Goal: Task Accomplishment & Management: Use online tool/utility

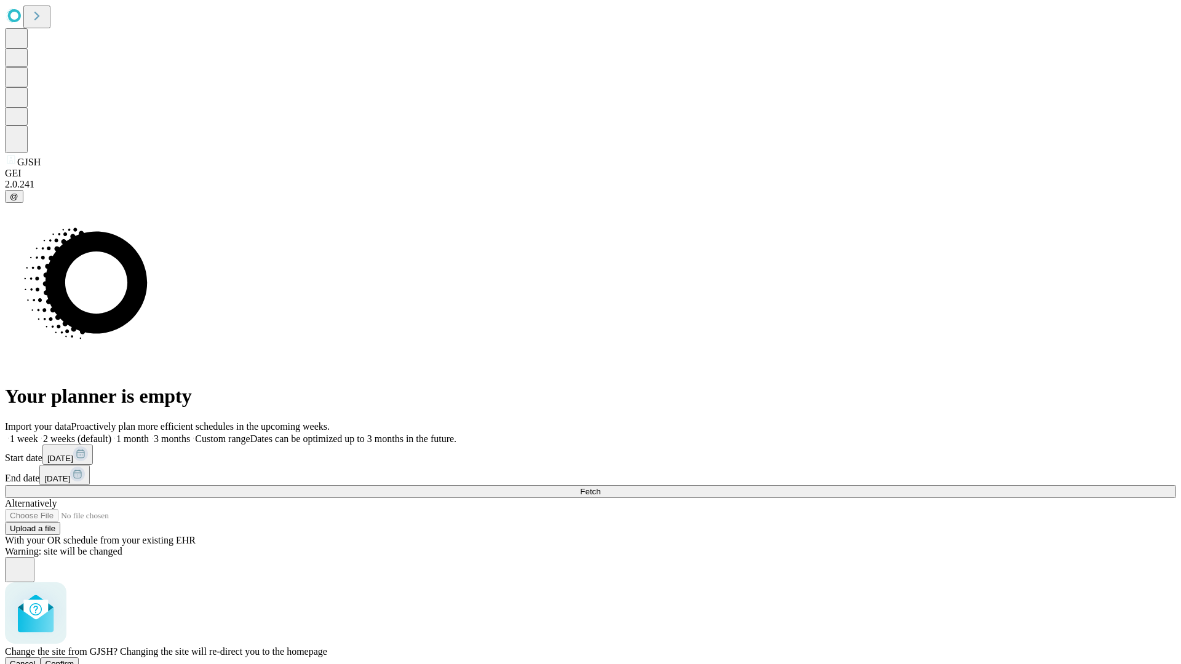
click at [74, 659] on span "Confirm" at bounding box center [59, 663] width 29 height 9
click at [111, 433] on label "2 weeks (default)" at bounding box center [74, 438] width 73 height 10
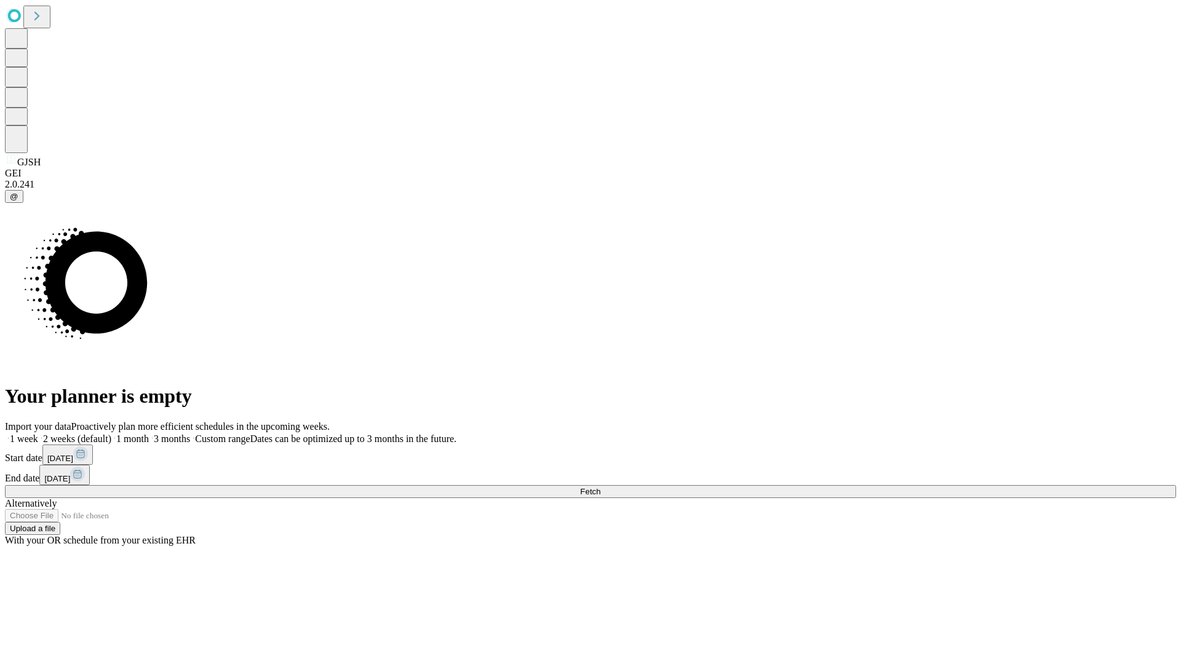
click at [600, 487] on span "Fetch" at bounding box center [590, 491] width 20 height 9
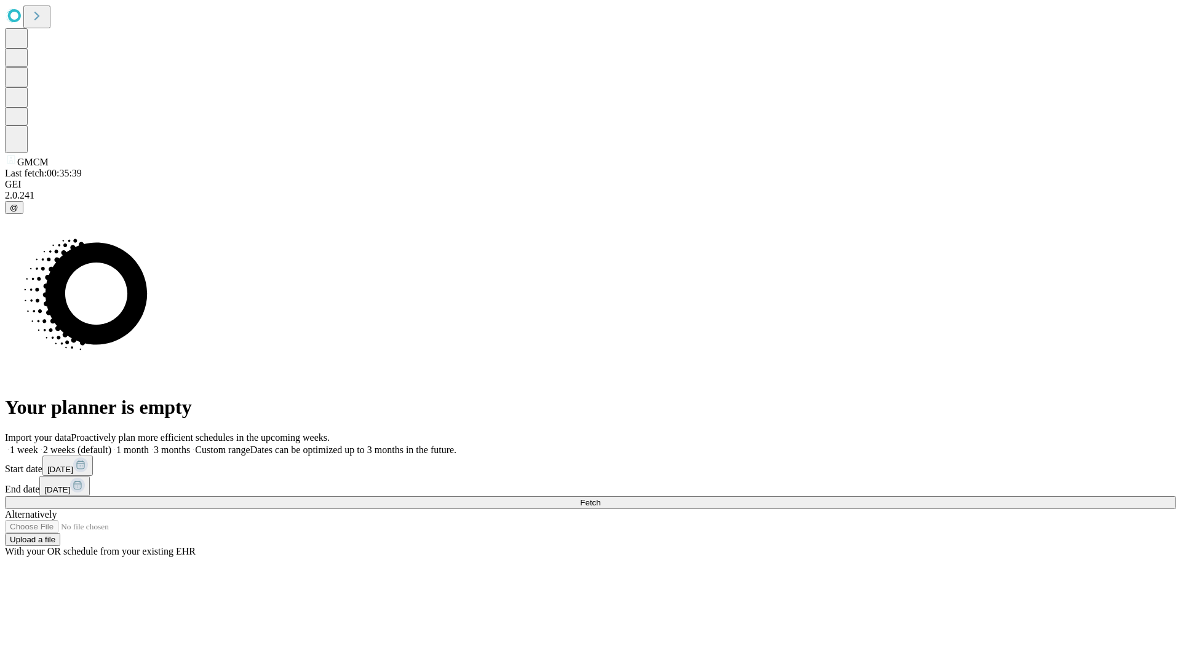
click at [111, 445] on label "2 weeks (default)" at bounding box center [74, 450] width 73 height 10
click at [600, 498] on span "Fetch" at bounding box center [590, 502] width 20 height 9
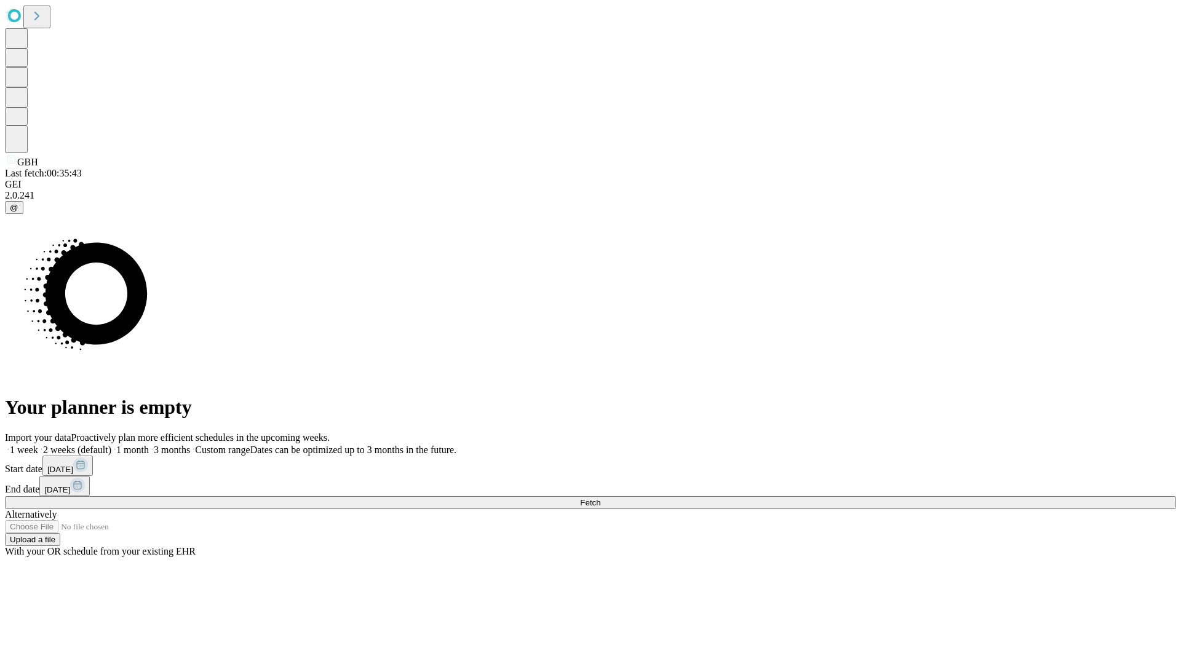
click at [111, 445] on label "2 weeks (default)" at bounding box center [74, 450] width 73 height 10
click at [600, 498] on span "Fetch" at bounding box center [590, 502] width 20 height 9
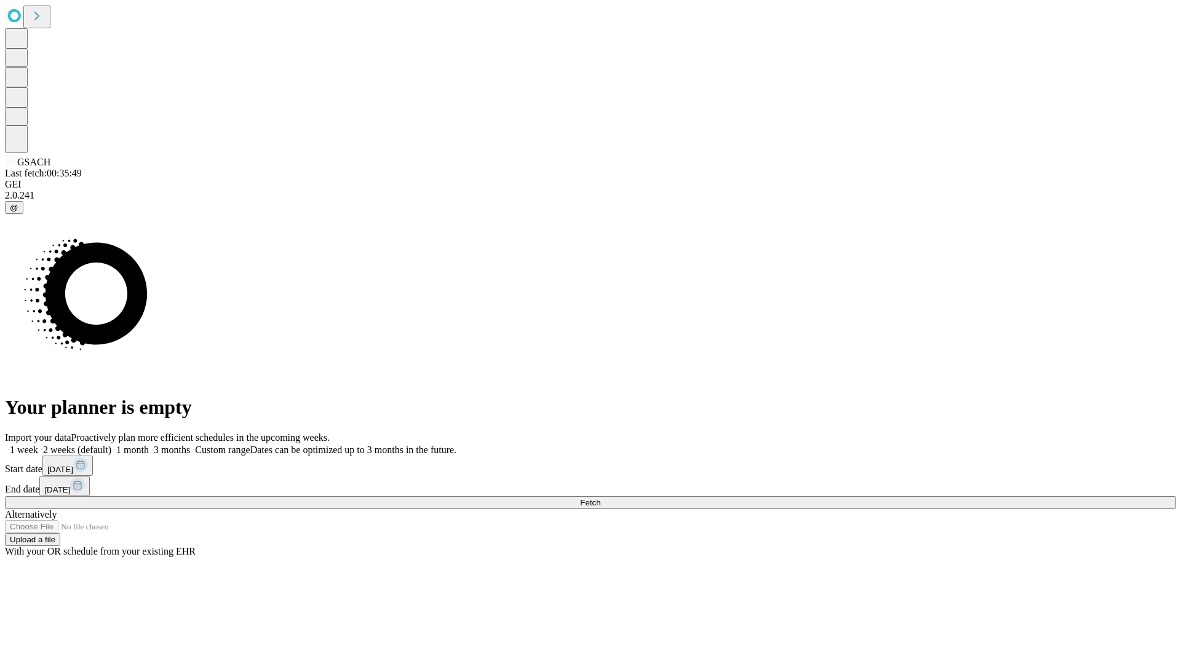
click at [111, 445] on label "2 weeks (default)" at bounding box center [74, 450] width 73 height 10
click at [600, 498] on span "Fetch" at bounding box center [590, 502] width 20 height 9
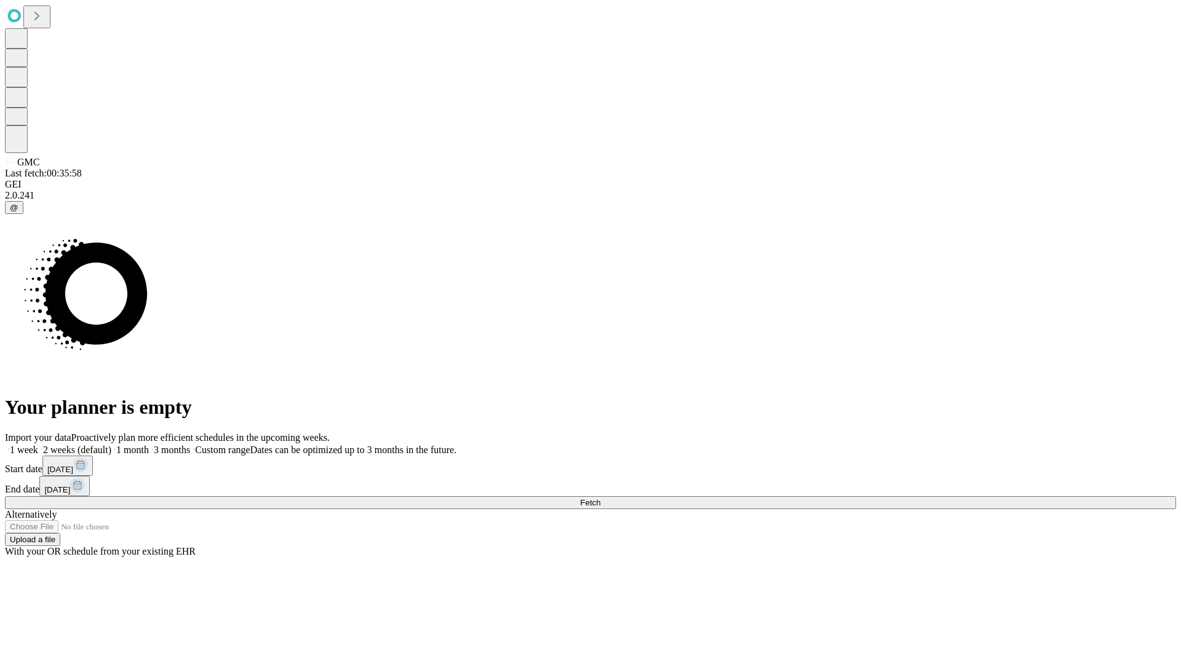
click at [111, 445] on label "2 weeks (default)" at bounding box center [74, 450] width 73 height 10
click at [600, 498] on span "Fetch" at bounding box center [590, 502] width 20 height 9
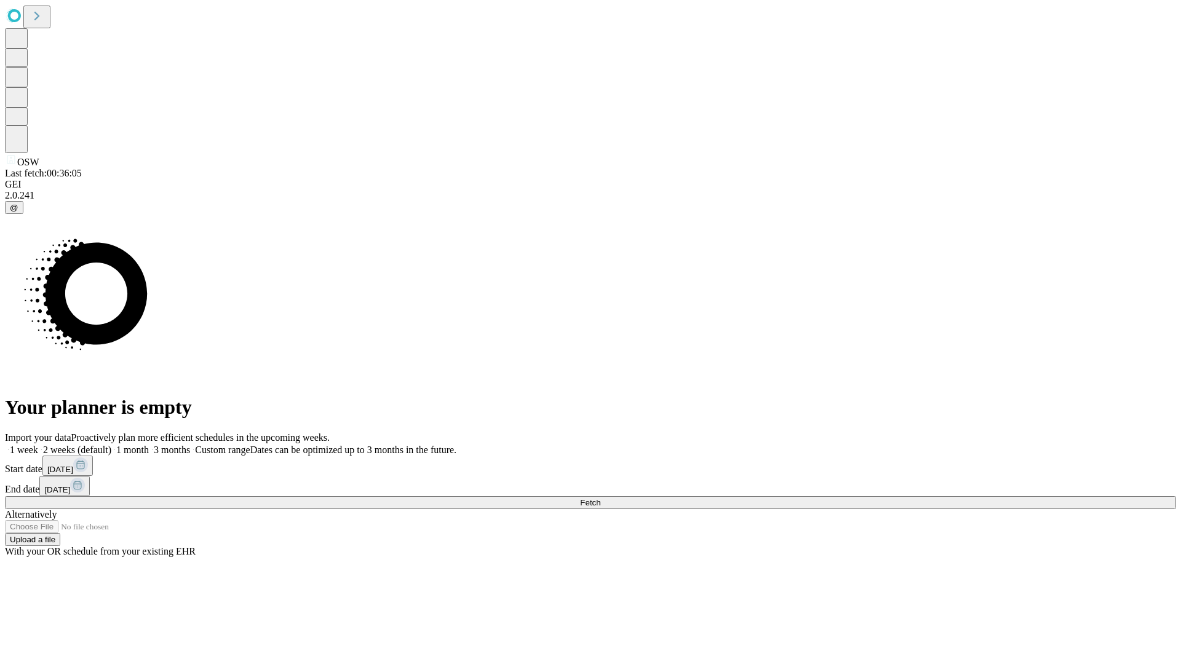
click at [111, 445] on label "2 weeks (default)" at bounding box center [74, 450] width 73 height 10
click at [600, 498] on span "Fetch" at bounding box center [590, 502] width 20 height 9
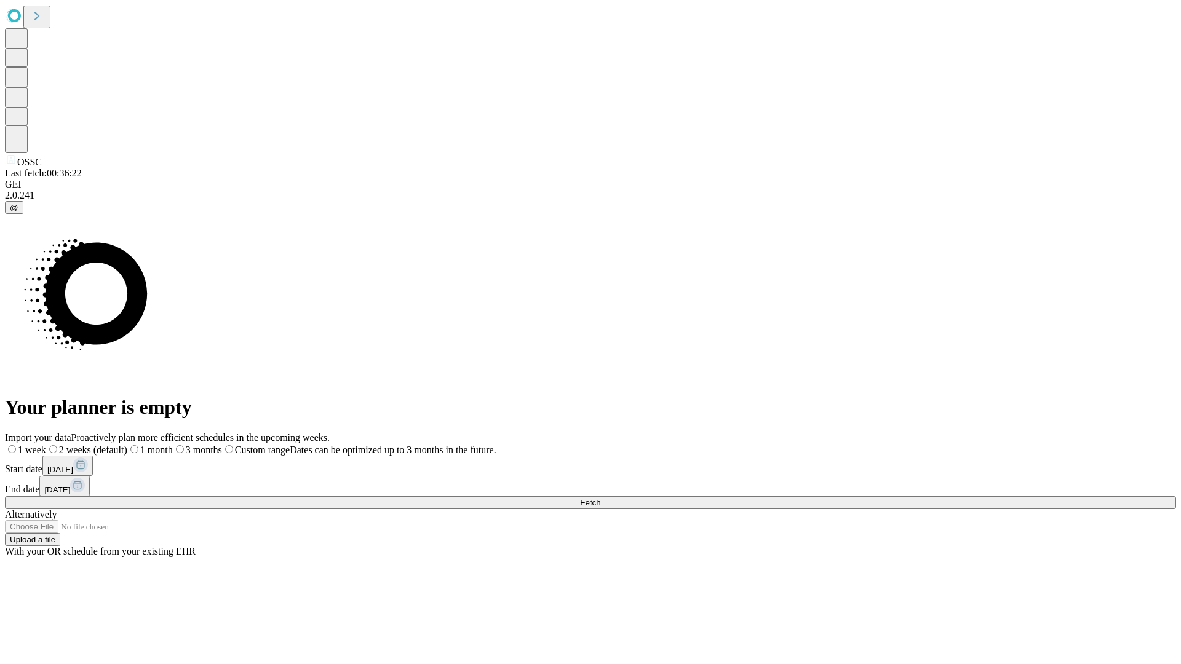
click at [127, 445] on label "2 weeks (default)" at bounding box center [86, 450] width 81 height 10
click at [600, 498] on span "Fetch" at bounding box center [590, 502] width 20 height 9
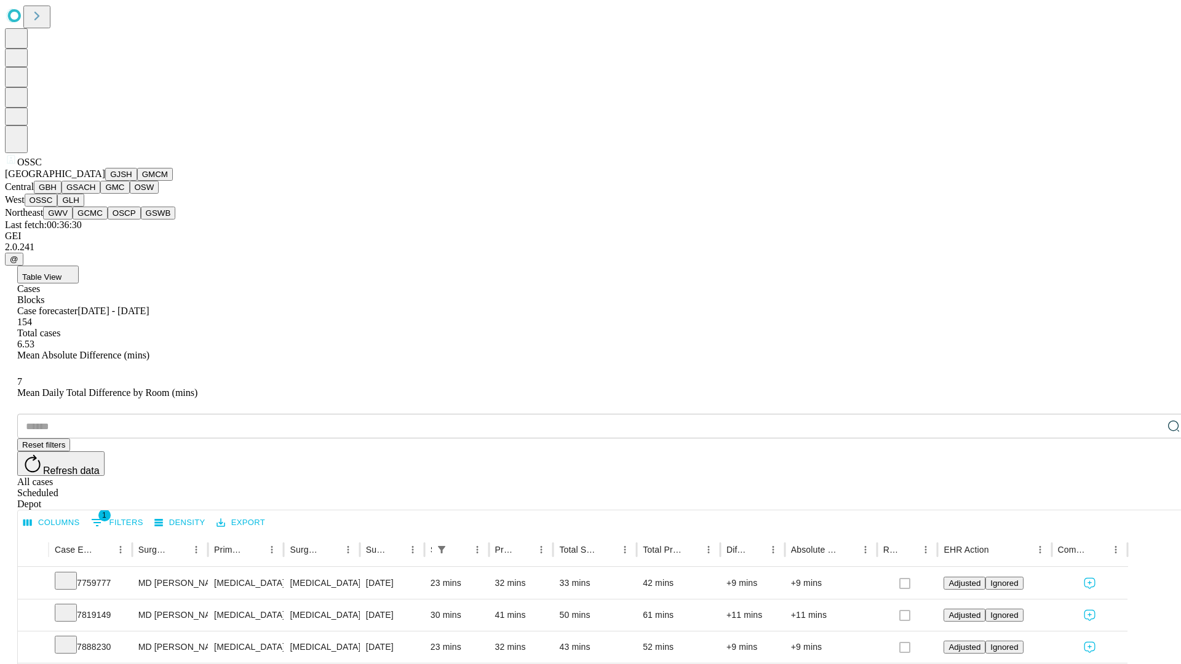
click at [84, 207] on button "GLH" at bounding box center [70, 200] width 26 height 13
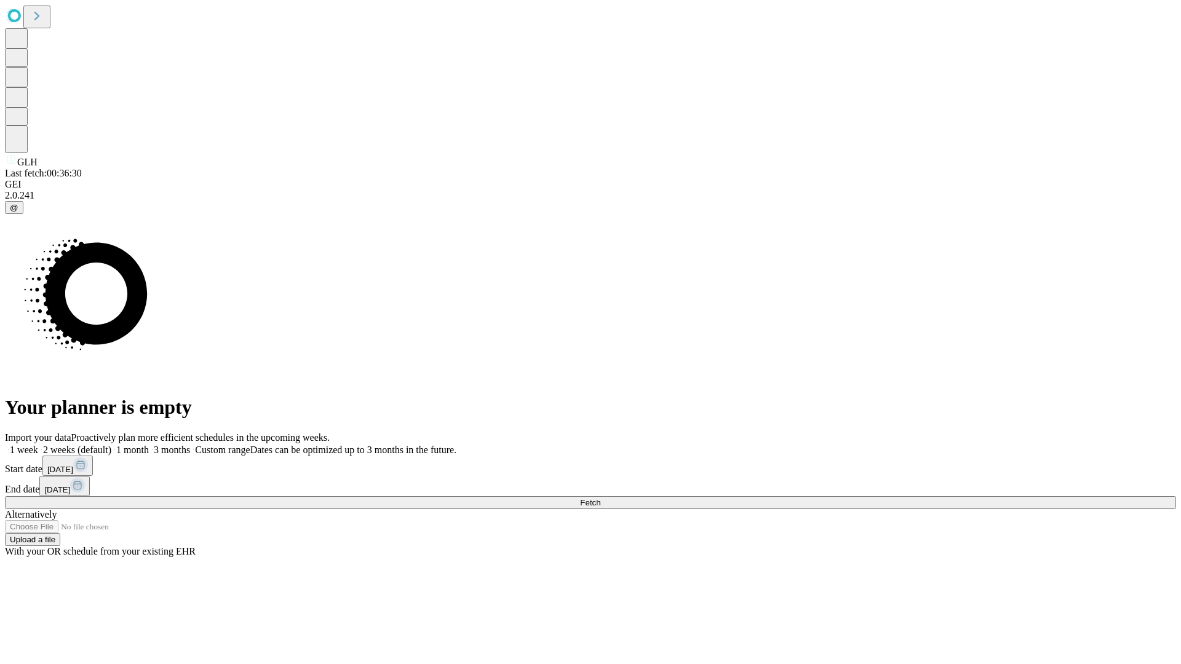
click at [111, 445] on label "2 weeks (default)" at bounding box center [74, 450] width 73 height 10
click at [600, 498] on span "Fetch" at bounding box center [590, 502] width 20 height 9
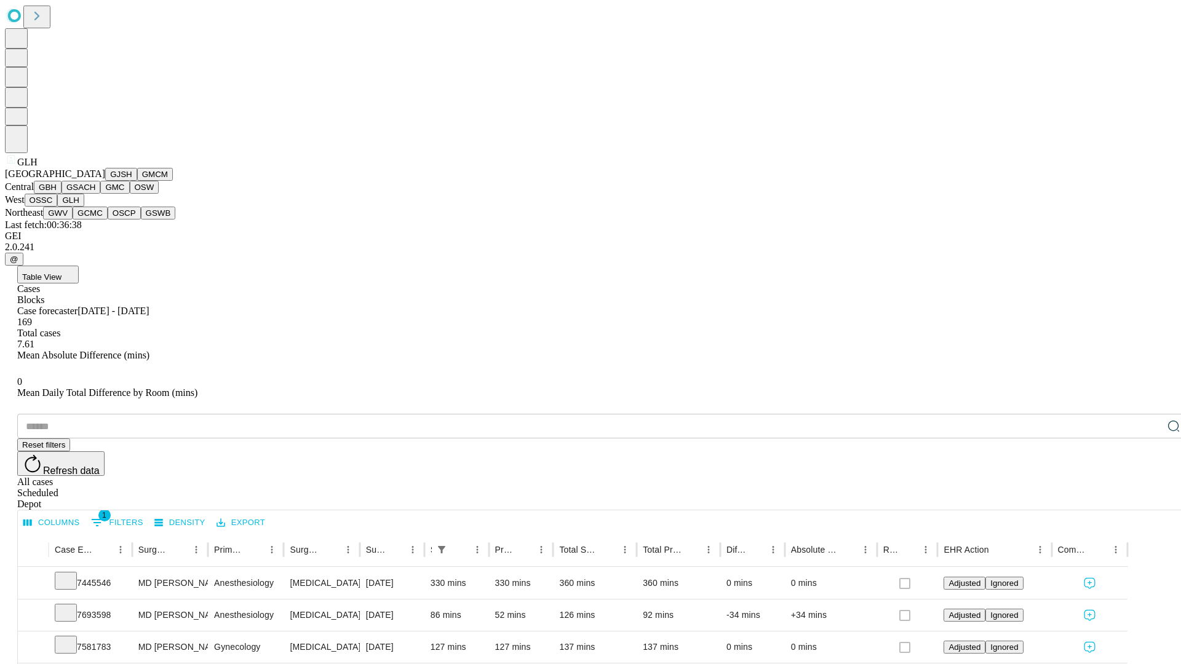
click at [73, 220] on button "GWV" at bounding box center [58, 213] width 30 height 13
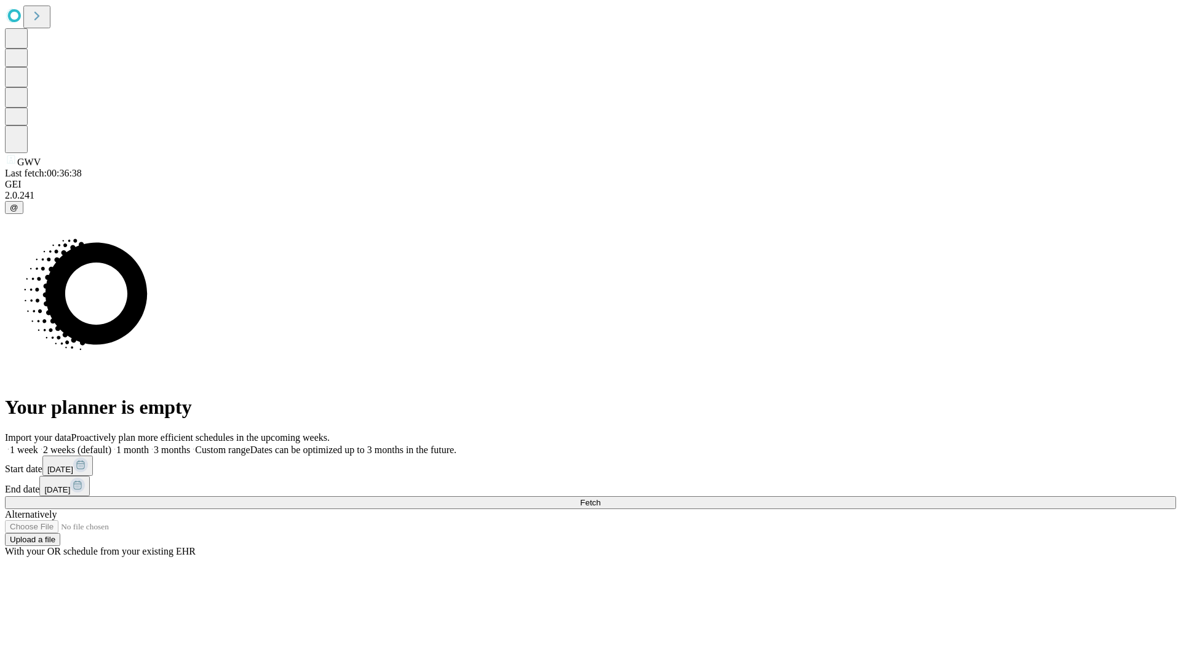
click at [111, 445] on label "2 weeks (default)" at bounding box center [74, 450] width 73 height 10
click at [600, 498] on span "Fetch" at bounding box center [590, 502] width 20 height 9
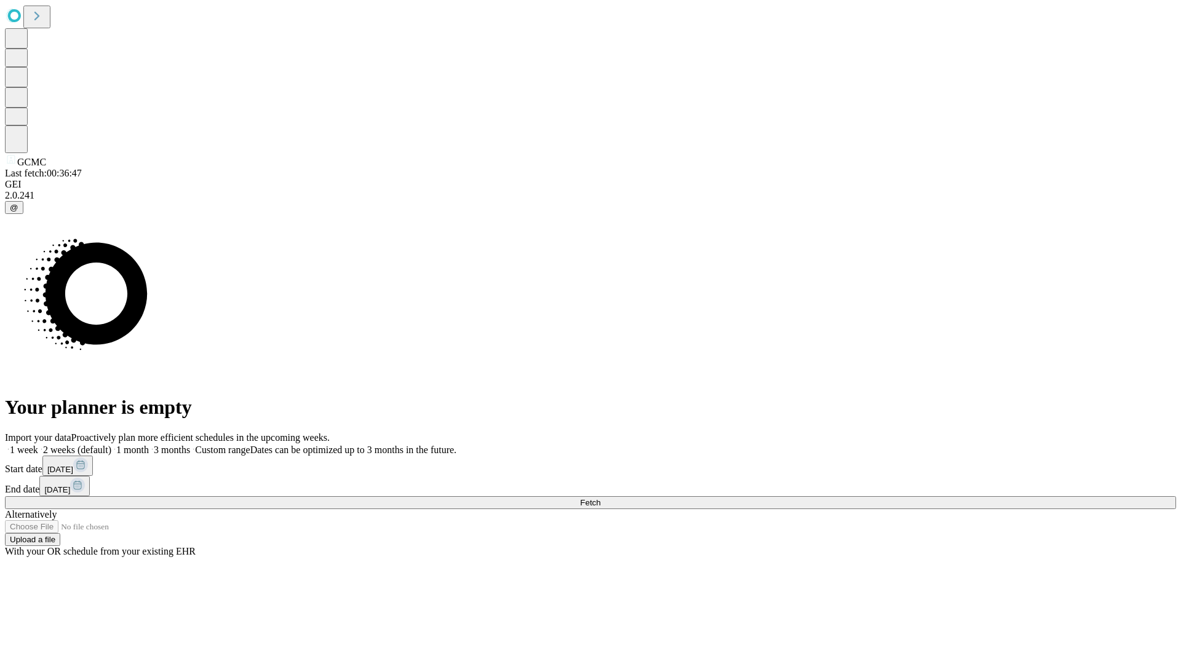
click at [111, 445] on label "2 weeks (default)" at bounding box center [74, 450] width 73 height 10
click at [600, 498] on span "Fetch" at bounding box center [590, 502] width 20 height 9
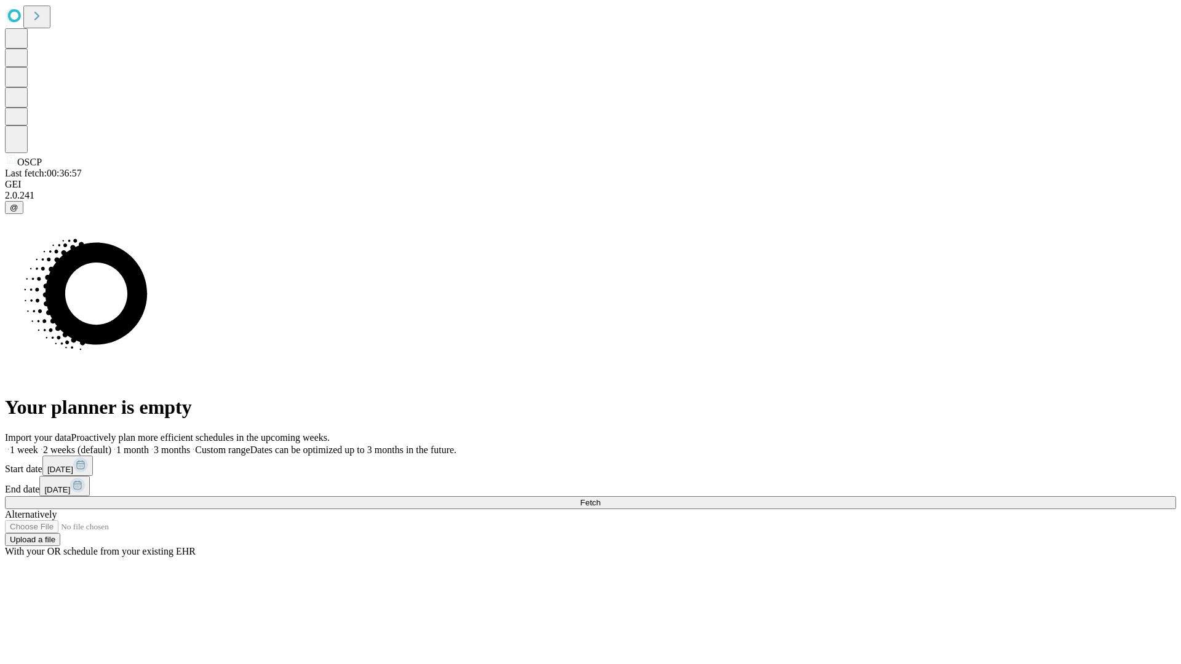
click at [111, 445] on label "2 weeks (default)" at bounding box center [74, 450] width 73 height 10
click at [600, 498] on span "Fetch" at bounding box center [590, 502] width 20 height 9
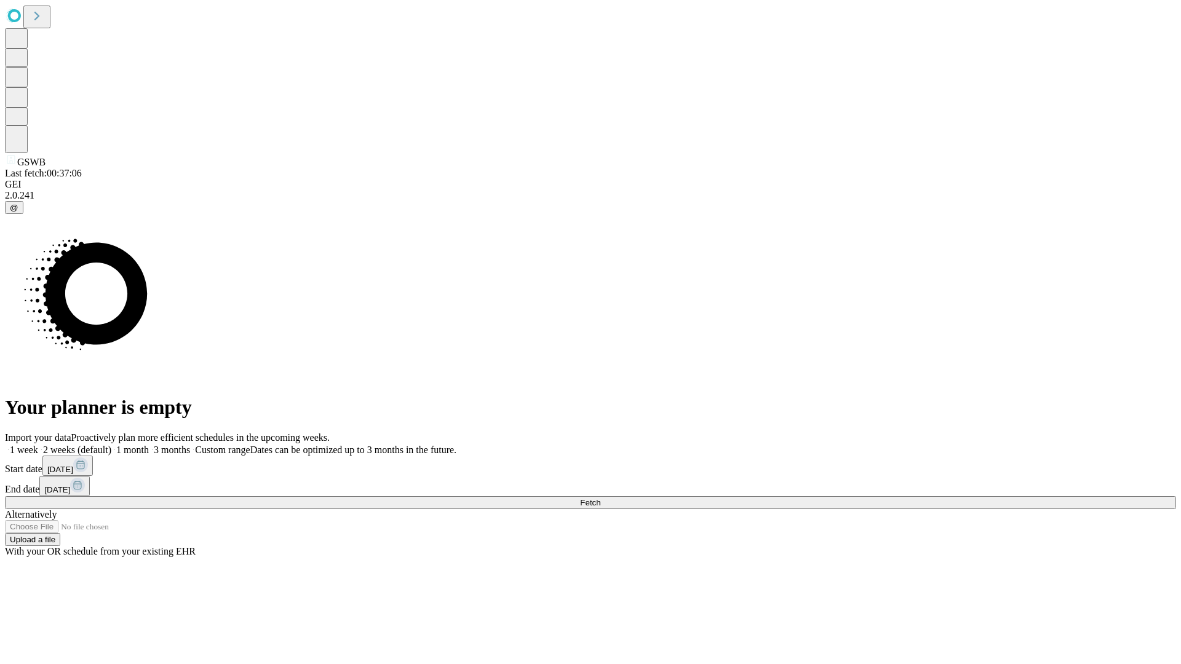
click at [111, 445] on label "2 weeks (default)" at bounding box center [74, 450] width 73 height 10
click at [600, 498] on span "Fetch" at bounding box center [590, 502] width 20 height 9
